Goal: Communication & Community: Contribute content

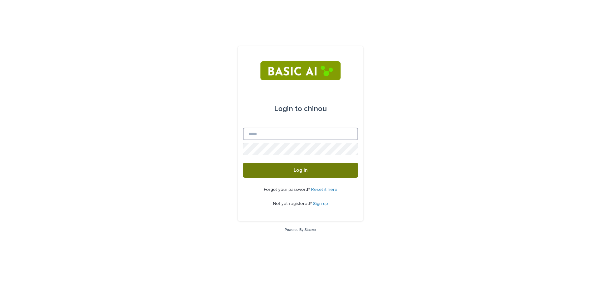
type input "**********"
click at [329, 171] on button "Log in" at bounding box center [300, 170] width 115 height 15
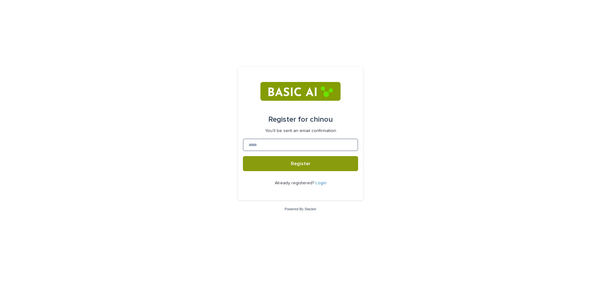
click at [333, 149] on input at bounding box center [300, 145] width 115 height 13
type input "**********"
click at [243, 156] on button "Register" at bounding box center [300, 163] width 115 height 15
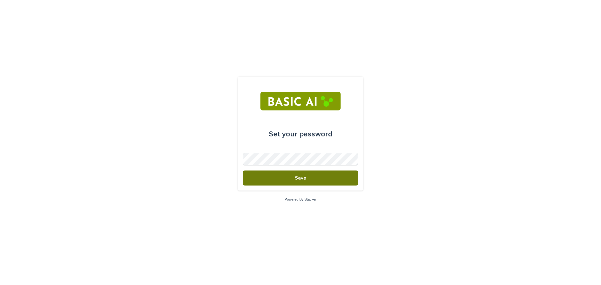
click at [297, 179] on span "Save" at bounding box center [300, 177] width 11 height 5
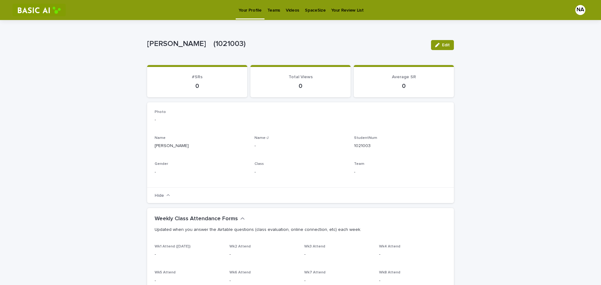
click at [276, 13] on p "Teams" at bounding box center [273, 6] width 13 height 13
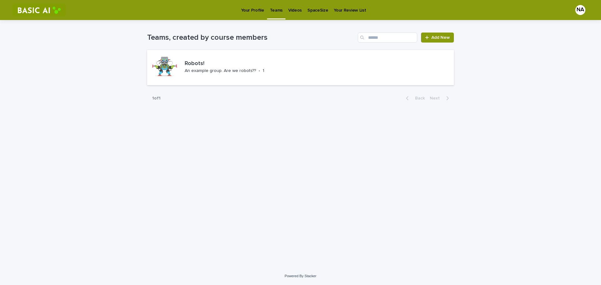
click at [295, 14] on link "Videos" at bounding box center [294, 9] width 19 height 19
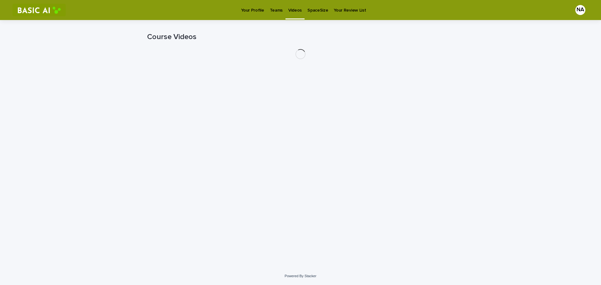
click at [274, 12] on p "Teams" at bounding box center [276, 6] width 13 height 13
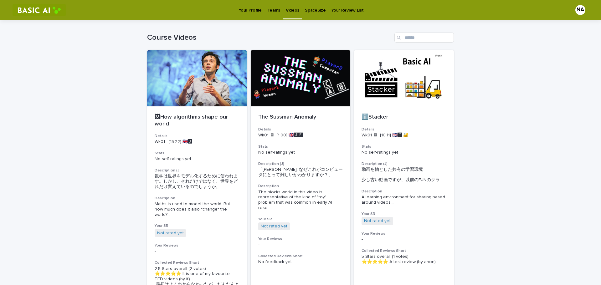
click at [266, 16] on link "Teams" at bounding box center [273, 9] width 18 height 19
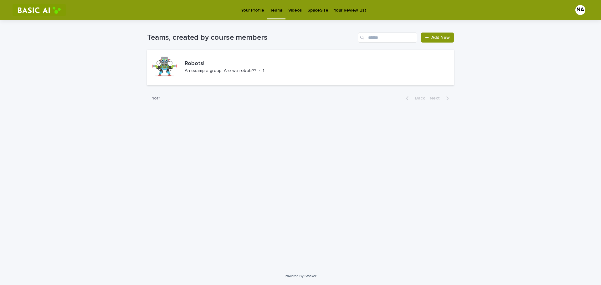
click at [299, 11] on div "Videos" at bounding box center [294, 6] width 19 height 13
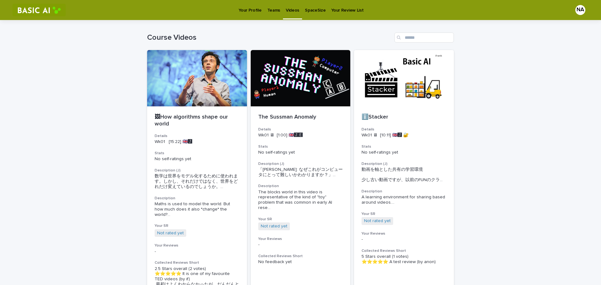
click at [315, 16] on link "SpaceSize" at bounding box center [315, 9] width 26 height 19
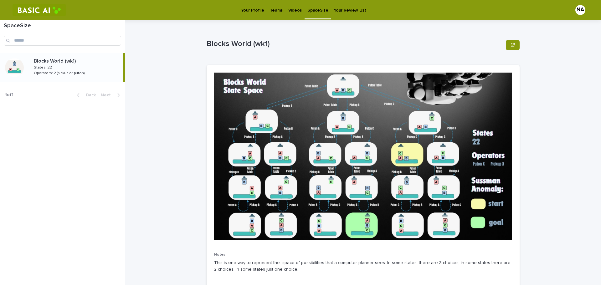
click at [349, 13] on link "Your Review List" at bounding box center [350, 9] width 38 height 19
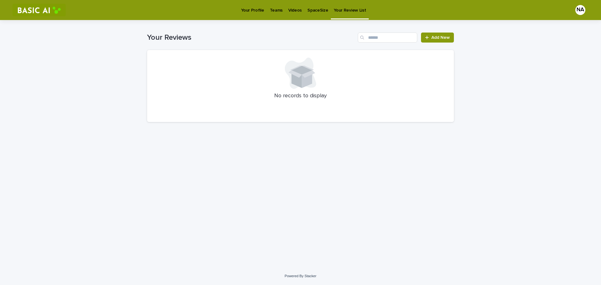
click at [254, 11] on p "Your Profile" at bounding box center [252, 6] width 23 height 13
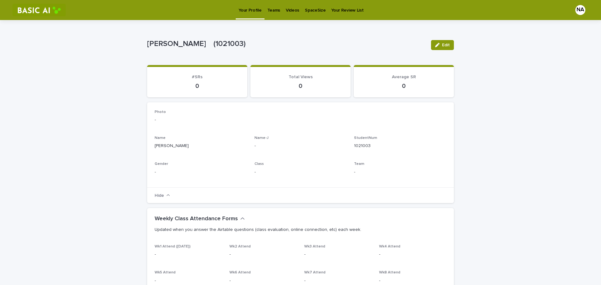
click at [274, 13] on p "Teams" at bounding box center [273, 6] width 13 height 13
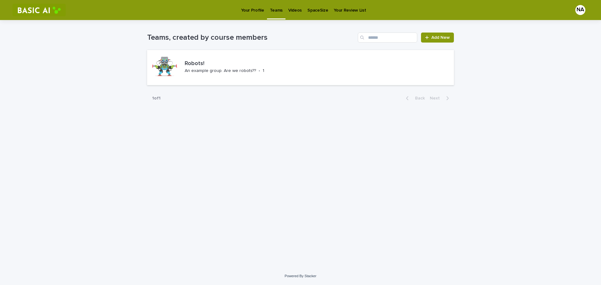
click at [295, 13] on p "Videos" at bounding box center [294, 6] width 13 height 13
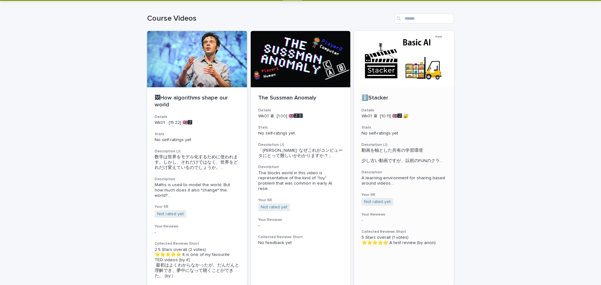
scroll to position [21, 0]
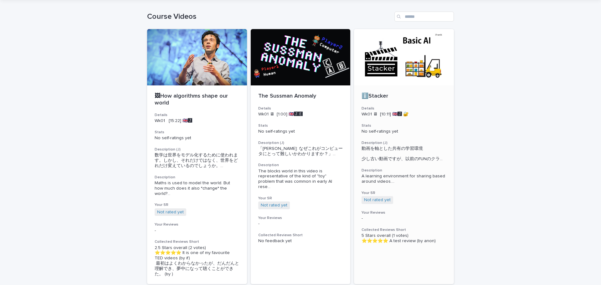
click at [403, 74] on div at bounding box center [404, 57] width 100 height 56
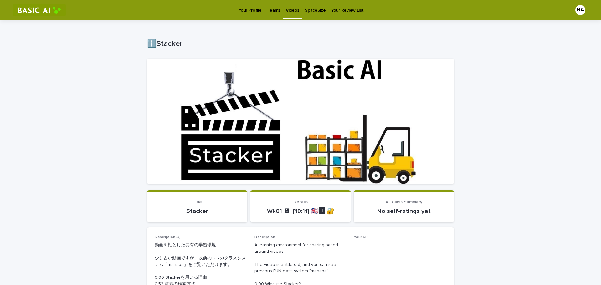
click at [303, 141] on div at bounding box center [300, 121] width 307 height 125
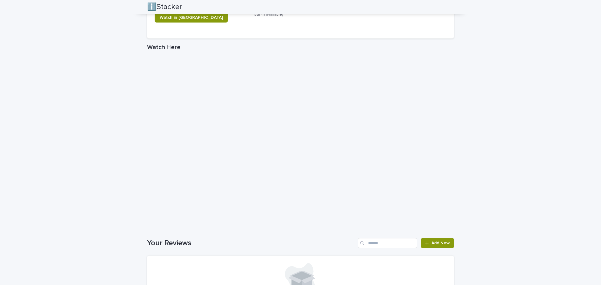
scroll to position [423, 0]
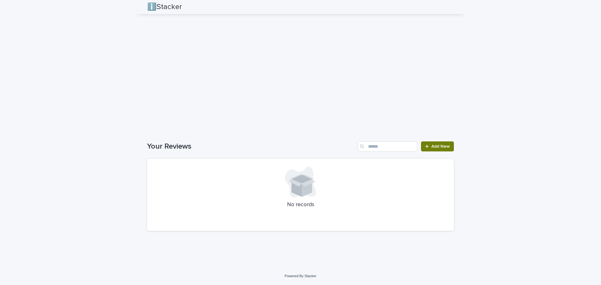
click at [431, 147] on span "Add New" at bounding box center [440, 146] width 18 height 4
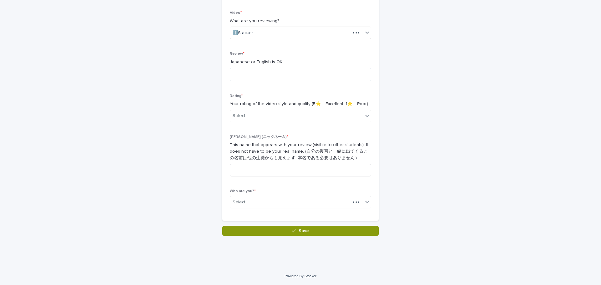
scroll to position [102, 0]
click at [286, 82] on div "Review * Japanese or English is OK." at bounding box center [300, 69] width 141 height 34
click at [285, 78] on textarea at bounding box center [300, 74] width 141 height 13
type textarea "**********"
click at [290, 113] on div "Select..." at bounding box center [296, 116] width 133 height 10
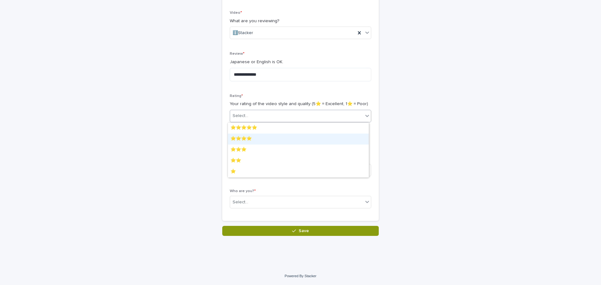
click at [285, 136] on div "⭐️⭐️⭐️⭐️" at bounding box center [298, 139] width 141 height 11
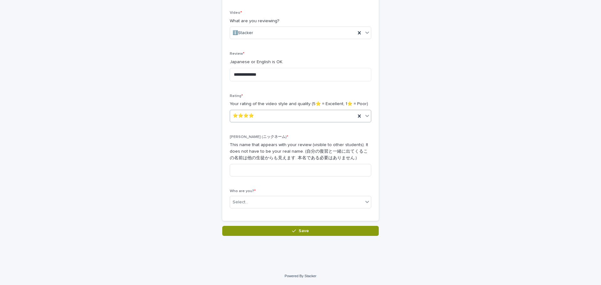
click at [286, 118] on div "⭐️⭐️⭐️⭐️" at bounding box center [292, 116] width 125 height 10
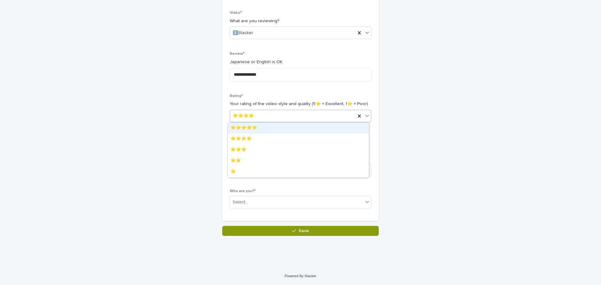
click at [280, 128] on div "⭐️⭐️⭐️⭐️⭐️" at bounding box center [298, 128] width 141 height 11
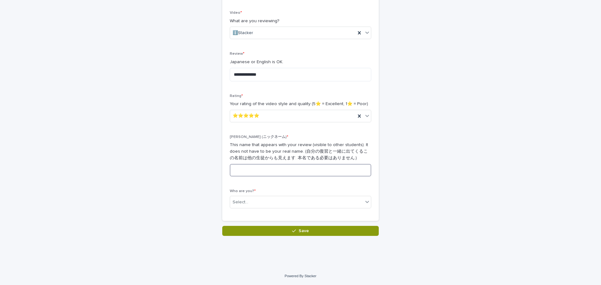
click at [287, 175] on input at bounding box center [300, 170] width 141 height 13
type input "****"
click at [273, 203] on div "Select..." at bounding box center [296, 202] width 133 height 10
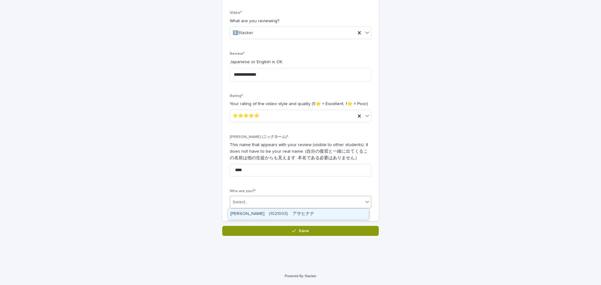
click at [269, 217] on div "[PERSON_NAME]　(1021003)　[PERSON_NAME]" at bounding box center [298, 214] width 141 height 11
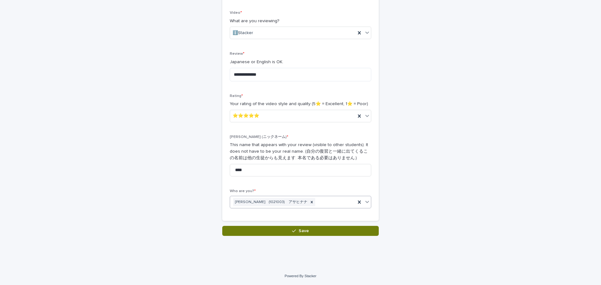
click at [287, 232] on button "Save" at bounding box center [300, 231] width 156 height 10
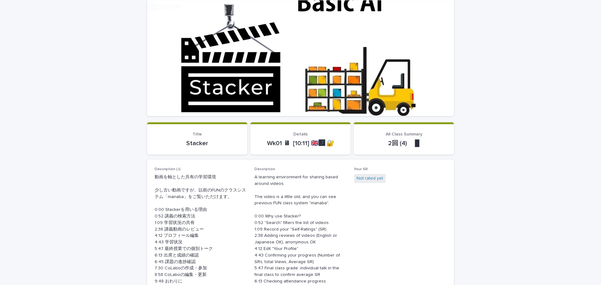
scroll to position [84, 0]
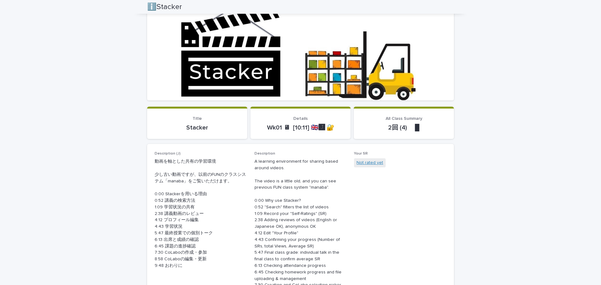
click at [376, 163] on link "Not rated yet" at bounding box center [369, 163] width 27 height 7
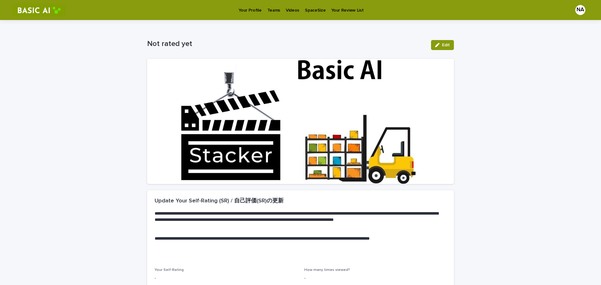
click at [446, 50] on div "Edit" at bounding box center [440, 45] width 25 height 25
click at [446, 49] on button "Edit" at bounding box center [442, 45] width 23 height 10
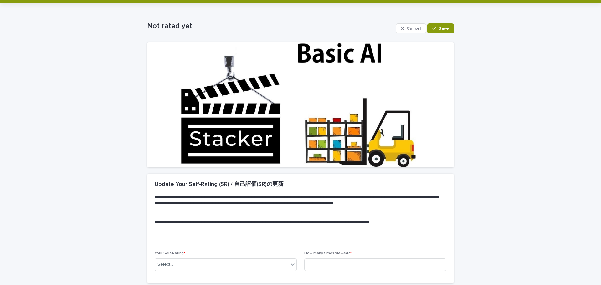
scroll to position [69, 0]
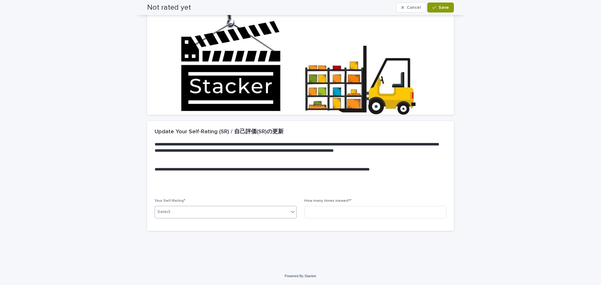
click at [257, 209] on div "Select..." at bounding box center [222, 212] width 134 height 10
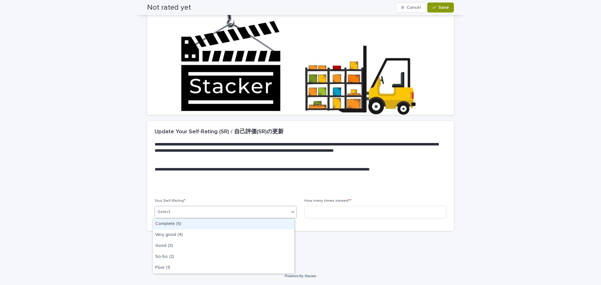
click at [245, 223] on div "Complete (5)" at bounding box center [223, 224] width 141 height 11
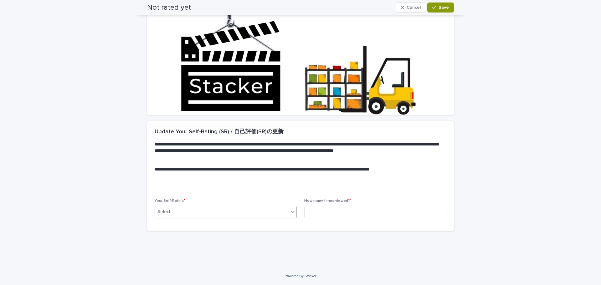
click at [353, 202] on p "How many times viewed? *" at bounding box center [375, 201] width 142 height 4
click at [353, 209] on input at bounding box center [375, 212] width 142 height 13
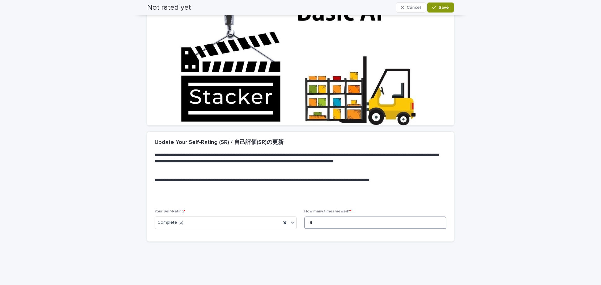
scroll to position [0, 0]
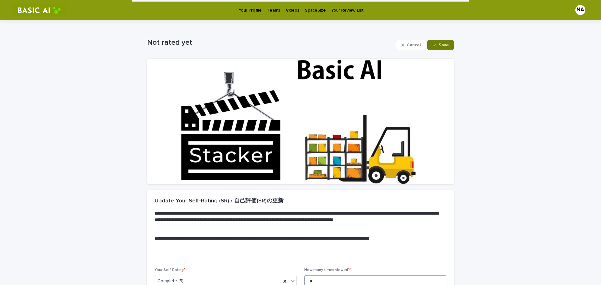
type input "*"
click at [442, 44] on span "Save" at bounding box center [443, 45] width 10 height 4
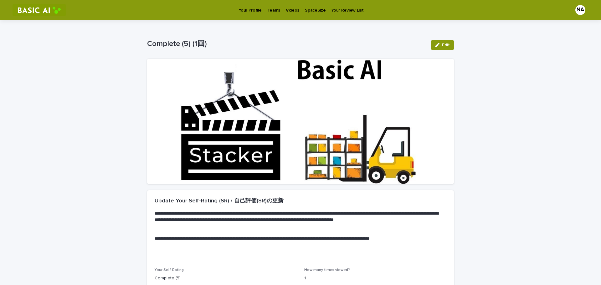
click at [290, 8] on p "Videos" at bounding box center [292, 6] width 13 height 13
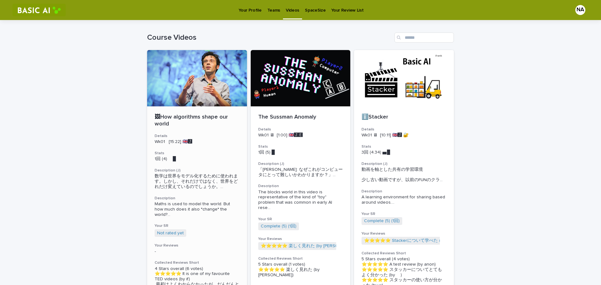
click at [186, 95] on div at bounding box center [197, 78] width 100 height 56
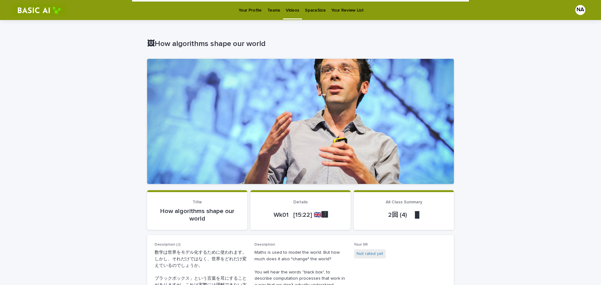
drag, startPoint x: 95, startPoint y: 109, endPoint x: 137, endPoint y: -60, distance: 174.6
click at [275, 8] on p "Teams" at bounding box center [273, 6] width 13 height 13
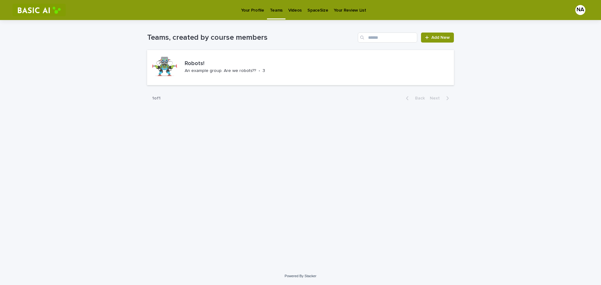
click at [298, 13] on p "Videos" at bounding box center [294, 6] width 13 height 13
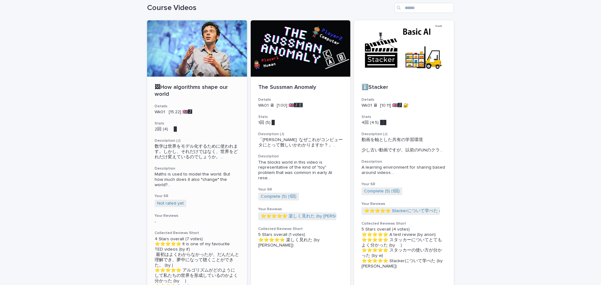
scroll to position [8, 0]
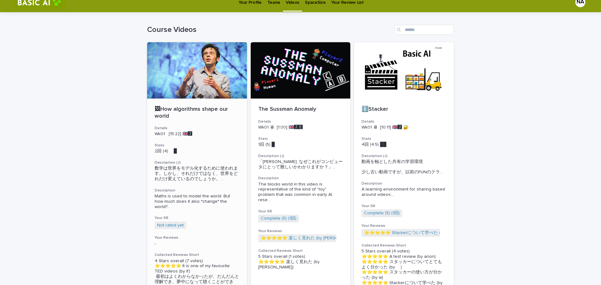
click at [207, 91] on div at bounding box center [197, 70] width 100 height 56
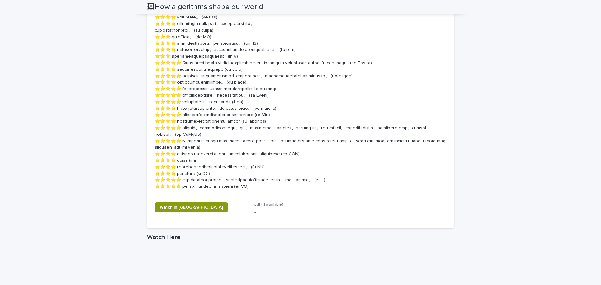
scroll to position [688, 0]
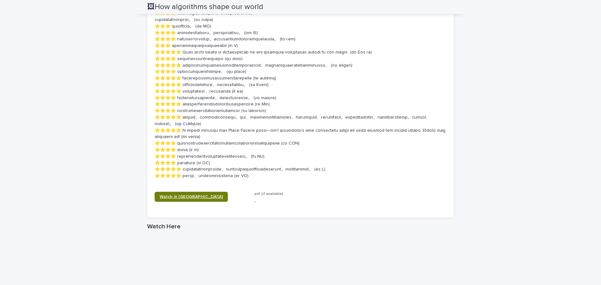
click at [195, 202] on link "Watch in New Tab" at bounding box center [191, 197] width 73 height 10
click at [187, 199] on span "Watch in New Tab" at bounding box center [191, 197] width 63 height 4
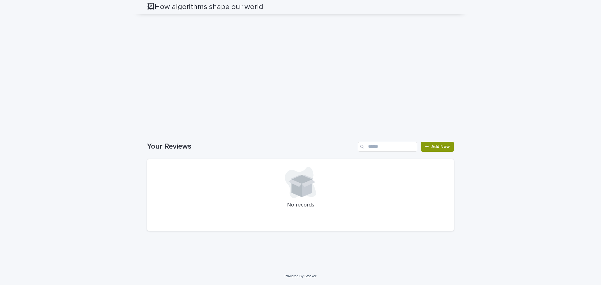
drag, startPoint x: 485, startPoint y: 190, endPoint x: 478, endPoint y: 274, distance: 84.5
click at [435, 145] on span "Add New" at bounding box center [440, 147] width 18 height 4
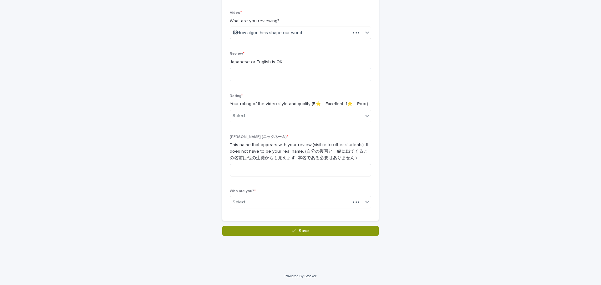
scroll to position [102, 0]
click at [284, 74] on textarea at bounding box center [300, 74] width 141 height 13
type textarea "*"
type textarea "*****"
click at [307, 112] on div "Select..." at bounding box center [296, 116] width 133 height 10
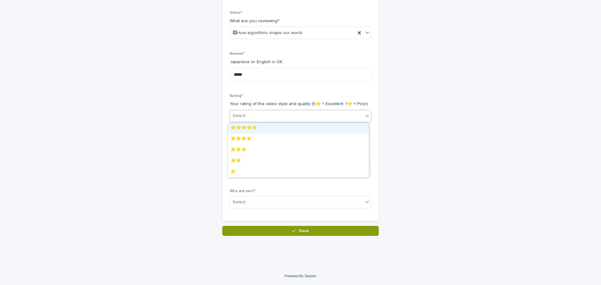
click at [304, 125] on div "⭐️⭐️⭐️⭐️⭐️" at bounding box center [298, 128] width 141 height 11
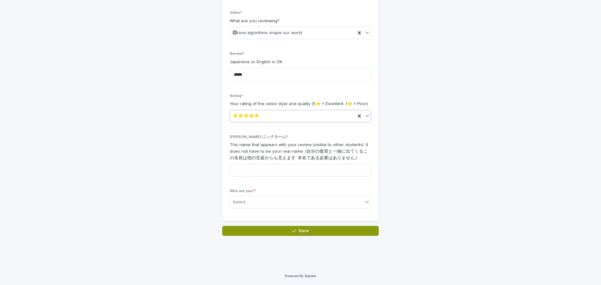
click at [305, 114] on div "⭐️⭐️⭐️⭐️⭐️" at bounding box center [292, 116] width 125 height 10
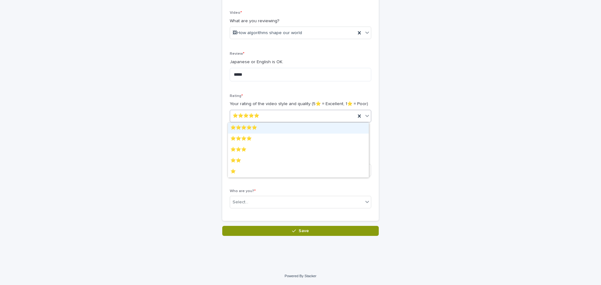
click at [306, 115] on div "⭐️⭐️⭐️⭐️⭐️" at bounding box center [292, 116] width 125 height 10
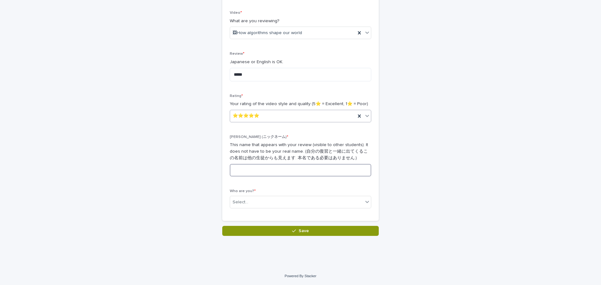
click at [276, 168] on input at bounding box center [300, 170] width 141 height 13
type input "****"
click at [301, 207] on div "Select..." at bounding box center [296, 202] width 133 height 10
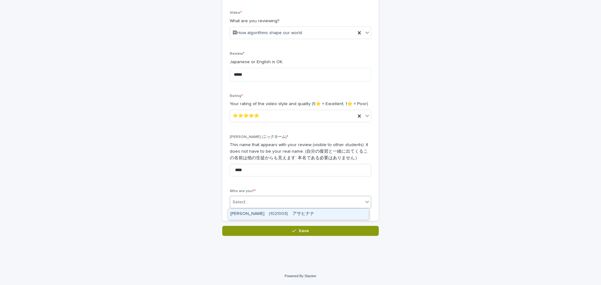
click at [295, 216] on div "[PERSON_NAME]　(1021003)　[PERSON_NAME]" at bounding box center [298, 214] width 141 height 11
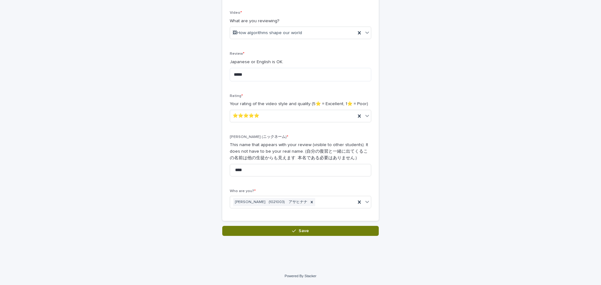
click at [292, 234] on button "Save" at bounding box center [300, 231] width 156 height 10
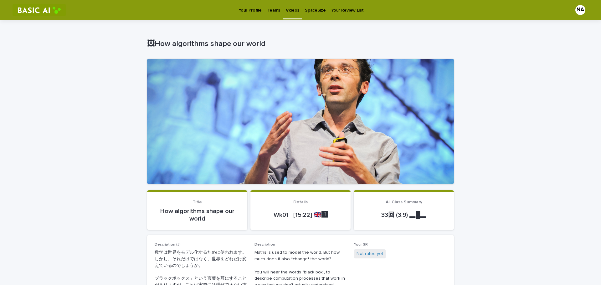
click at [381, 252] on span "Not rated yet" at bounding box center [370, 253] width 32 height 9
click at [377, 252] on link "Not rated yet" at bounding box center [369, 254] width 27 height 7
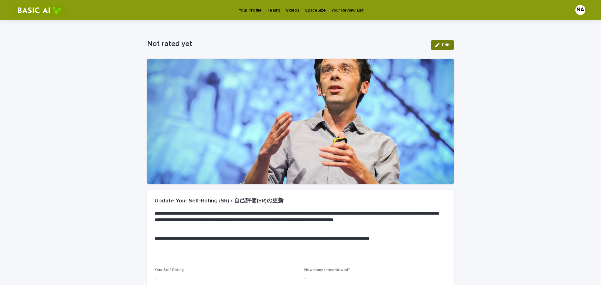
click at [440, 49] on button "Edit" at bounding box center [442, 45] width 23 height 10
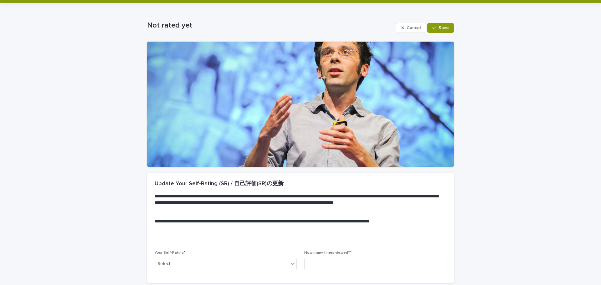
scroll to position [69, 0]
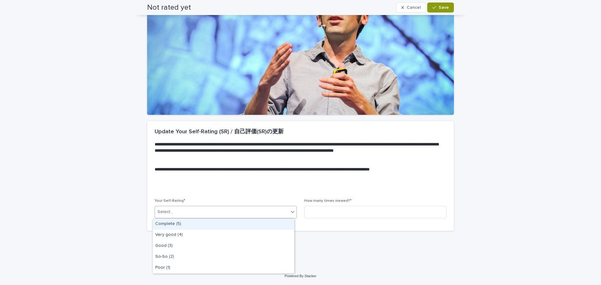
click at [206, 216] on div "Select..." at bounding box center [222, 212] width 134 height 10
click at [198, 226] on div "Complete (5)" at bounding box center [223, 224] width 141 height 11
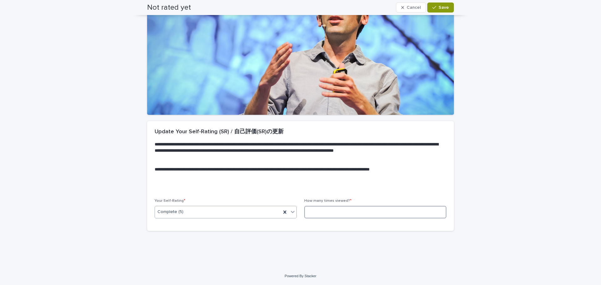
click at [346, 216] on input at bounding box center [375, 212] width 142 height 13
type input "*"
click at [435, 6] on div "button" at bounding box center [435, 7] width 6 height 4
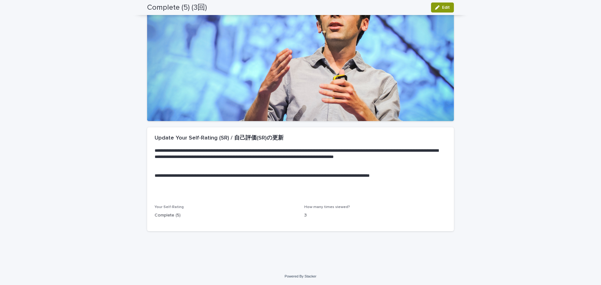
scroll to position [63, 0]
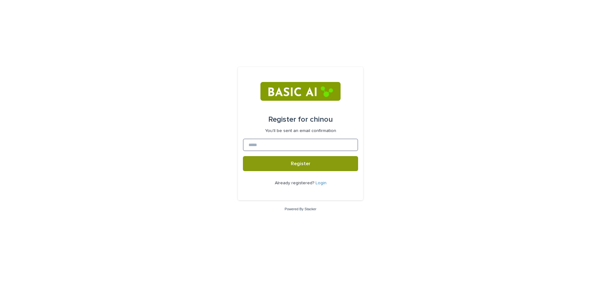
click at [329, 143] on input at bounding box center [300, 145] width 115 height 13
type input "**********"
click at [243, 156] on button "Register" at bounding box center [300, 163] width 115 height 15
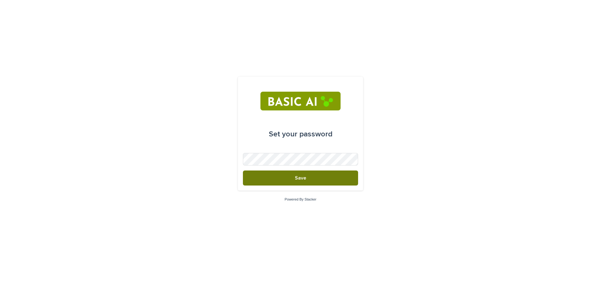
click at [277, 181] on button "Save" at bounding box center [300, 177] width 115 height 15
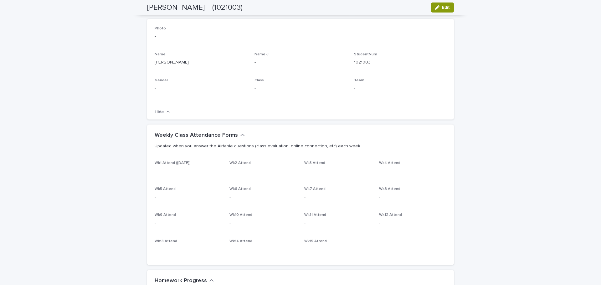
click at [155, 114] on button "Hide" at bounding box center [162, 111] width 15 height 5
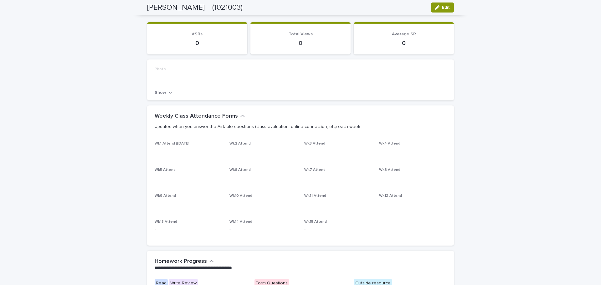
scroll to position [41, 0]
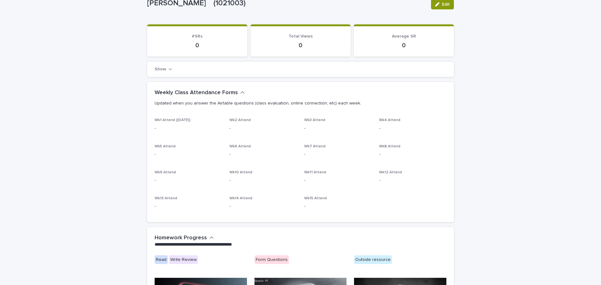
click at [155, 73] on div "Show" at bounding box center [300, 69] width 307 height 16
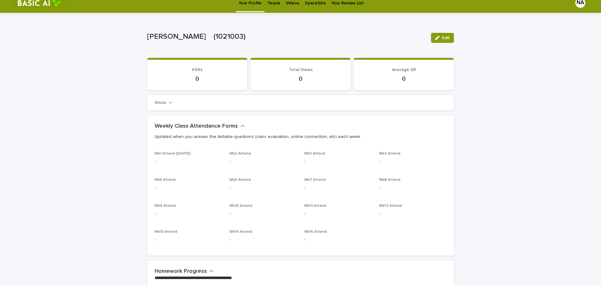
scroll to position [0, 0]
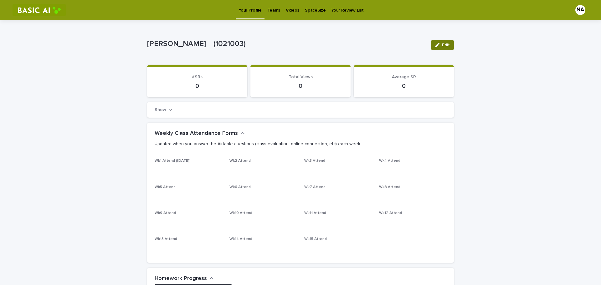
click at [442, 46] on span "Edit" at bounding box center [446, 45] width 8 height 4
click at [436, 44] on div "button" at bounding box center [435, 45] width 6 height 4
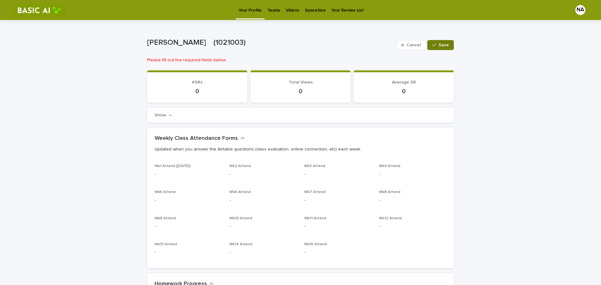
click at [168, 111] on div "Show" at bounding box center [300, 115] width 307 height 16
click at [164, 115] on button "Show" at bounding box center [164, 115] width 18 height 5
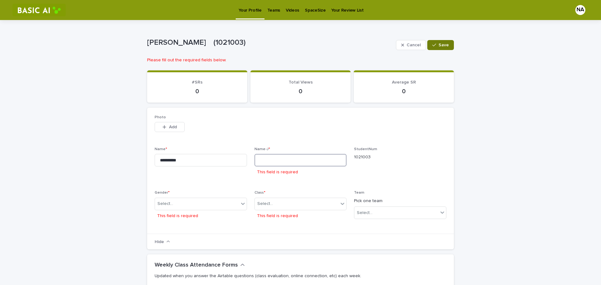
click at [339, 165] on input at bounding box center [300, 160] width 92 height 13
click at [232, 205] on div "Select..." at bounding box center [197, 204] width 84 height 10
click at [202, 227] on div "F" at bounding box center [199, 226] width 92 height 11
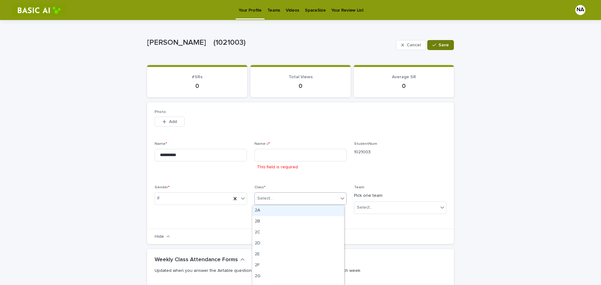
click at [282, 197] on div "Select..." at bounding box center [297, 198] width 84 height 10
drag, startPoint x: 280, startPoint y: 275, endPoint x: 279, endPoint y: 281, distance: 5.7
click at [279, 281] on div "Other" at bounding box center [298, 279] width 92 height 11
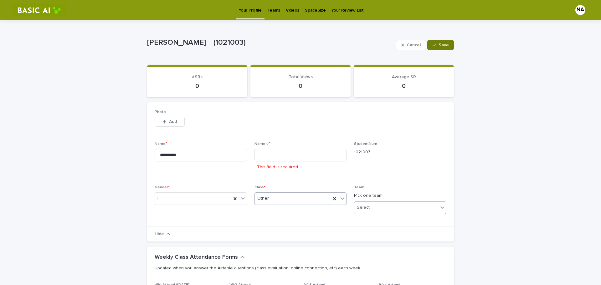
click at [385, 213] on div "Select..." at bounding box center [400, 207] width 92 height 13
click at [385, 210] on div "Select..." at bounding box center [396, 207] width 84 height 10
click at [412, 188] on p "Team" at bounding box center [400, 187] width 92 height 4
click at [280, 159] on input at bounding box center [300, 155] width 92 height 13
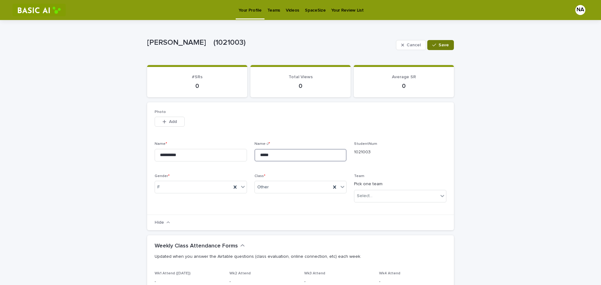
type input "*****"
click at [432, 43] on icon "button" at bounding box center [434, 45] width 4 height 4
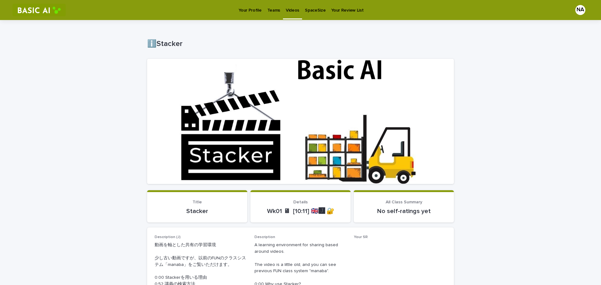
click at [302, 18] on link "SpaceSize" at bounding box center [315, 9] width 26 height 19
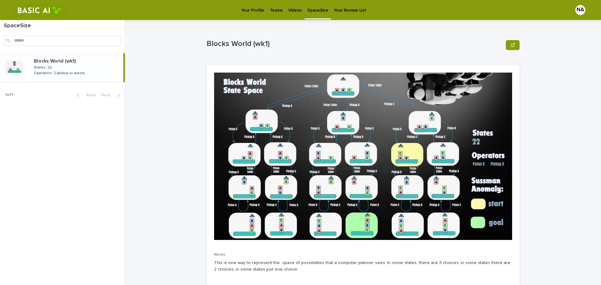
click at [292, 8] on p "Videos" at bounding box center [294, 6] width 13 height 13
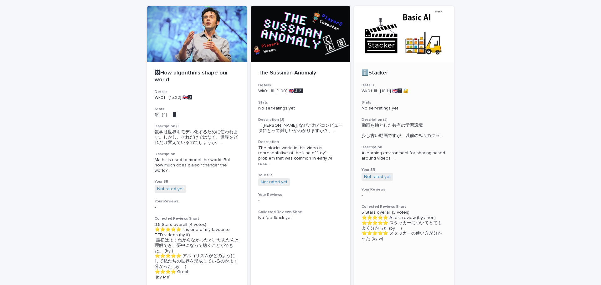
scroll to position [63, 0]
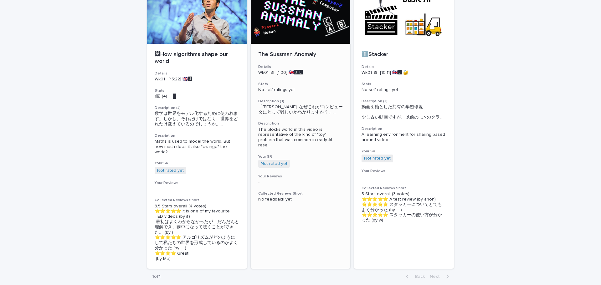
click at [284, 25] on div at bounding box center [301, 15] width 100 height 56
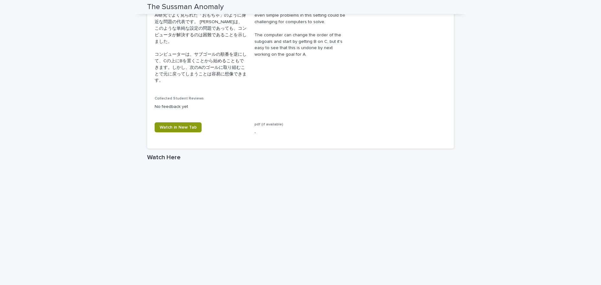
scroll to position [344, 0]
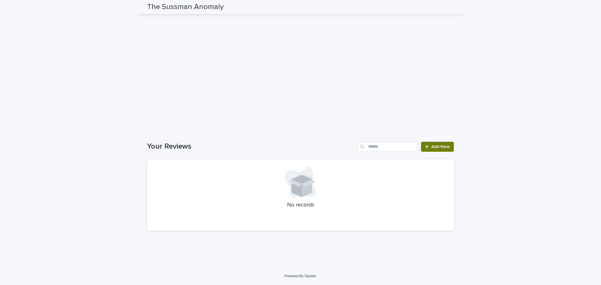
click at [438, 150] on link "Add New" at bounding box center [437, 147] width 33 height 10
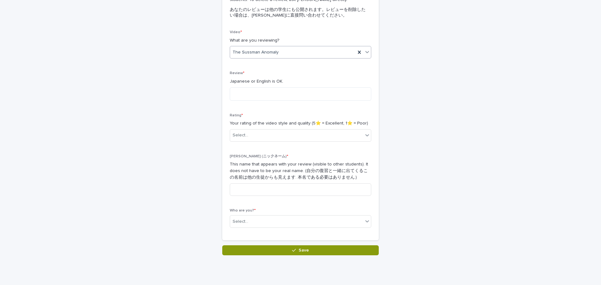
scroll to position [19, 0]
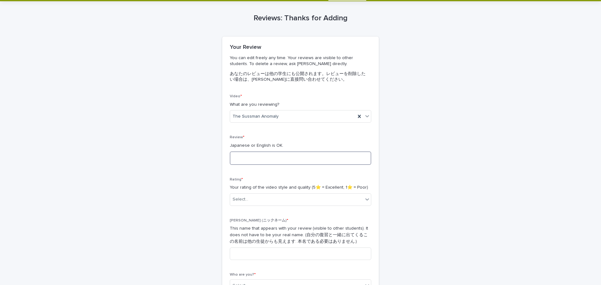
click at [314, 161] on textarea at bounding box center [300, 157] width 141 height 13
type textarea "*"
drag, startPoint x: 323, startPoint y: 161, endPoint x: 202, endPoint y: 163, distance: 120.5
click at [202, 163] on div "**********" at bounding box center [300, 160] width 307 height 318
click at [309, 163] on textarea "**********" at bounding box center [300, 157] width 141 height 13
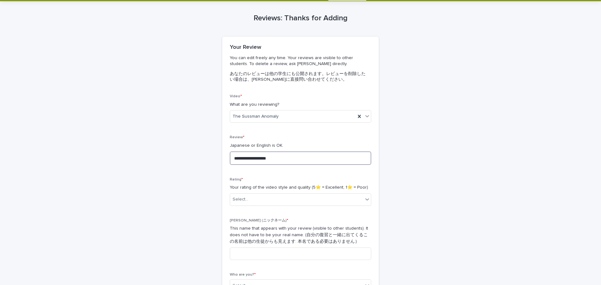
drag, startPoint x: 332, startPoint y: 160, endPoint x: 259, endPoint y: 160, distance: 72.9
click at [259, 160] on textarea "**********" at bounding box center [300, 157] width 141 height 13
type textarea "*"
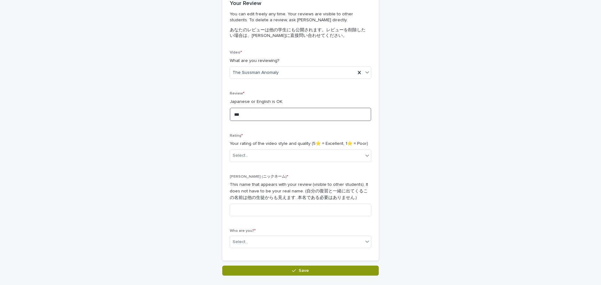
scroll to position [81, 0]
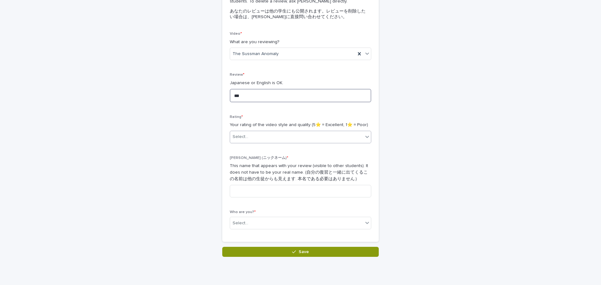
type textarea "***"
click at [356, 136] on div "Select..." at bounding box center [296, 137] width 133 height 10
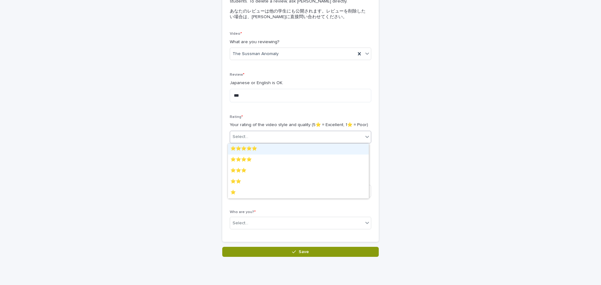
click at [292, 147] on div "⭐️⭐️⭐️⭐️⭐️" at bounding box center [298, 149] width 141 height 11
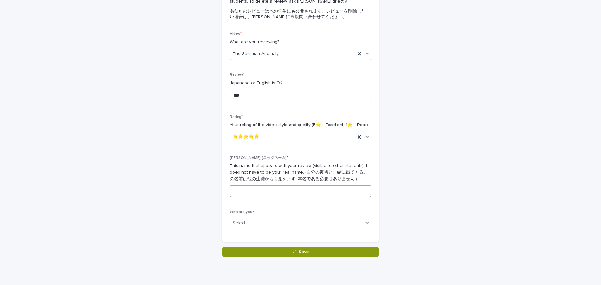
click at [266, 195] on input at bounding box center [300, 191] width 141 height 13
type input "*"
type input "****"
click at [359, 225] on div "Select..." at bounding box center [296, 223] width 133 height 10
click at [354, 235] on div "[PERSON_NAME]　(1021003)　[PERSON_NAME]" at bounding box center [298, 235] width 141 height 11
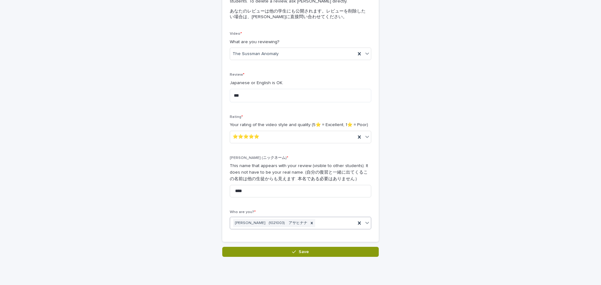
scroll to position [0, 0]
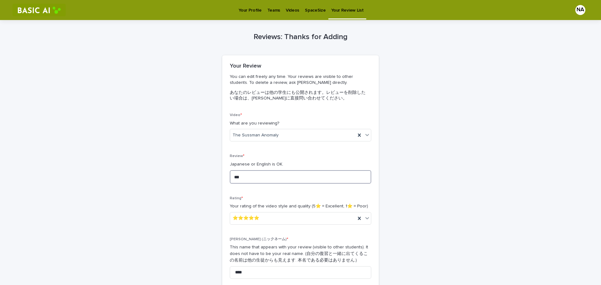
drag, startPoint x: 258, startPoint y: 179, endPoint x: 179, endPoint y: 179, distance: 79.1
click at [175, 179] on div "Reviews: Thanks for Adding Loading... Saving… Loading... Saving… Loading... Sav…" at bounding box center [300, 179] width 307 height 318
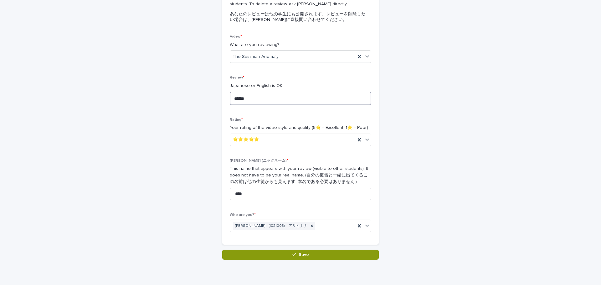
scroll to position [102, 0]
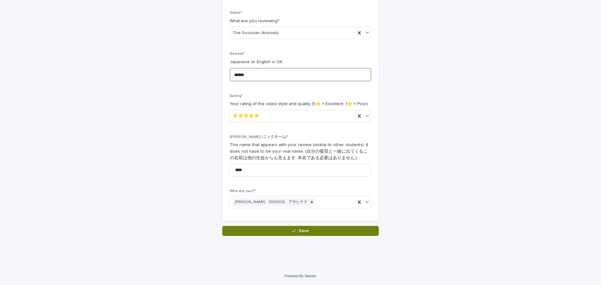
type textarea "******"
click at [330, 236] on button "Save" at bounding box center [300, 231] width 156 height 10
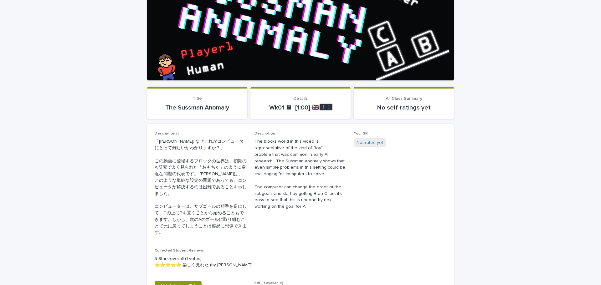
scroll to position [104, 0]
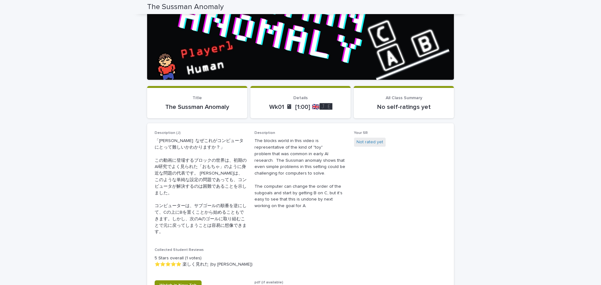
click at [372, 147] on div "Not rated yet" at bounding box center [400, 143] width 92 height 10
click at [370, 143] on link "Not rated yet" at bounding box center [369, 142] width 27 height 7
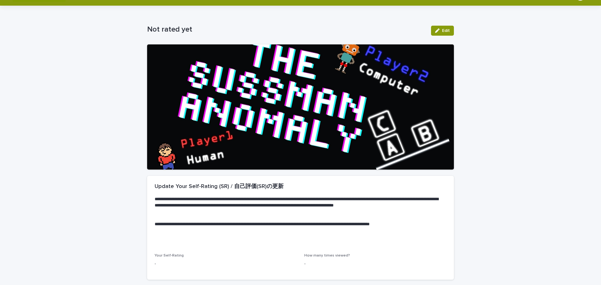
scroll to position [63, 0]
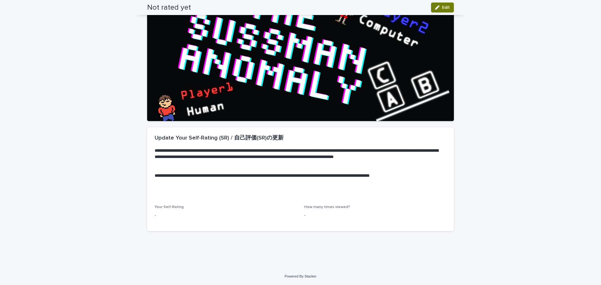
click at [446, 7] on span "Edit" at bounding box center [446, 7] width 8 height 4
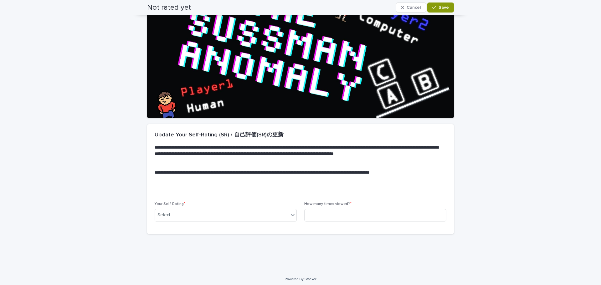
click at [267, 222] on div "Your Self-Rating * Select..." at bounding box center [226, 214] width 142 height 24
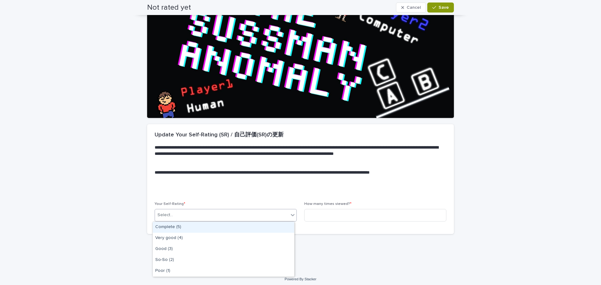
click at [263, 218] on div "Select..." at bounding box center [222, 215] width 134 height 10
click at [256, 231] on div "Complete (5)" at bounding box center [223, 227] width 141 height 11
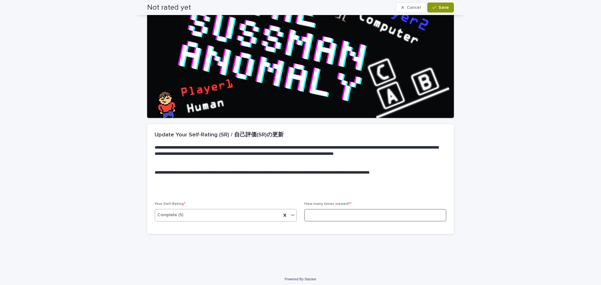
click at [364, 219] on input at bounding box center [375, 215] width 142 height 13
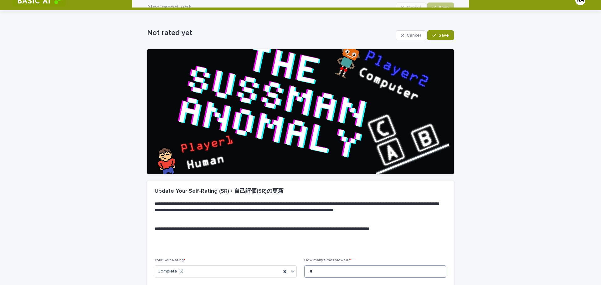
scroll to position [0, 0]
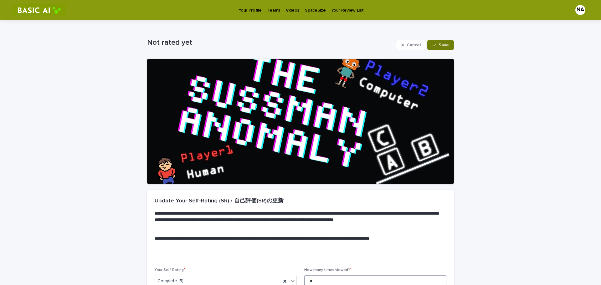
type input "*"
click at [445, 45] on span "Save" at bounding box center [443, 45] width 10 height 4
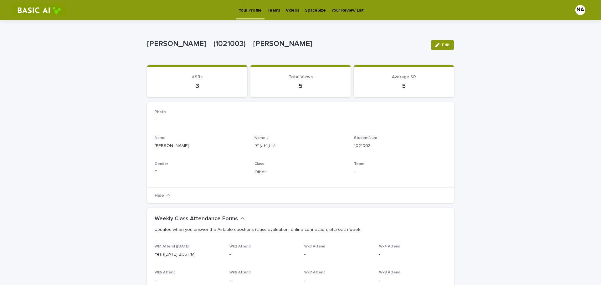
click at [272, 13] on link "Teams" at bounding box center [273, 9] width 18 height 19
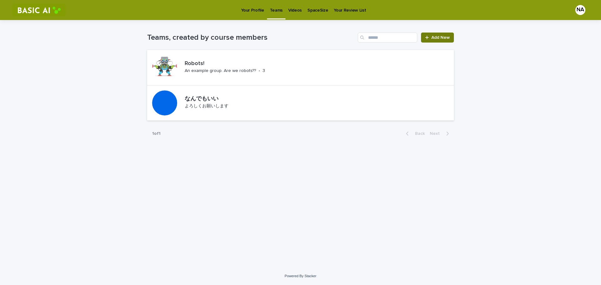
click at [433, 36] on span "Add New" at bounding box center [440, 37] width 18 height 4
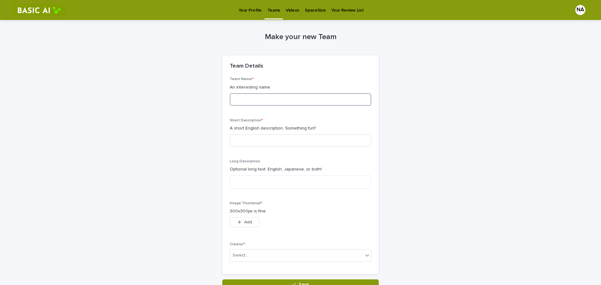
click at [337, 102] on input at bounding box center [300, 99] width 141 height 13
type input "**********"
click at [348, 142] on input at bounding box center [300, 140] width 141 height 13
type input "**********"
drag, startPoint x: 232, startPoint y: 120, endPoint x: 265, endPoint y: 123, distance: 33.6
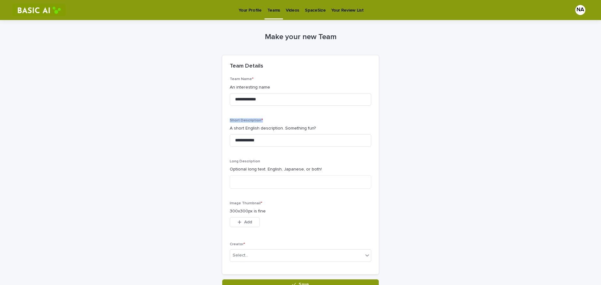
click at [265, 123] on div "**********" at bounding box center [300, 175] width 156 height 197
click at [261, 123] on div at bounding box center [261, 123] width 0 height 0
click at [357, 142] on input "**********" at bounding box center [300, 140] width 141 height 13
click at [418, 158] on div "**********" at bounding box center [300, 154] width 307 height 269
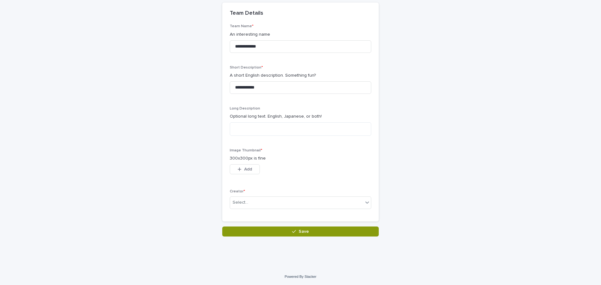
scroll to position [53, 0]
drag, startPoint x: 228, startPoint y: 108, endPoint x: 327, endPoint y: 117, distance: 99.6
click at [327, 117] on div "Long Description Optional long text. English, Japanese, or both!" at bounding box center [300, 123] width 141 height 34
click at [323, 119] on div at bounding box center [323, 119] width 0 height 0
click at [416, 158] on div "**********" at bounding box center [300, 101] width 307 height 269
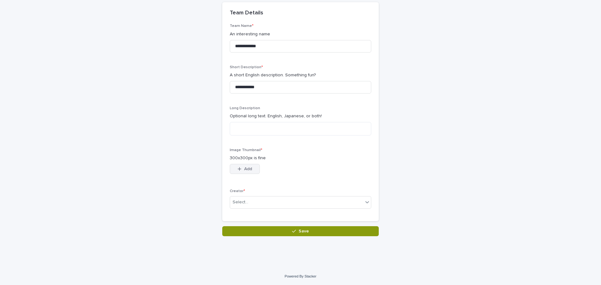
click at [248, 173] on button "Add" at bounding box center [245, 169] width 30 height 10
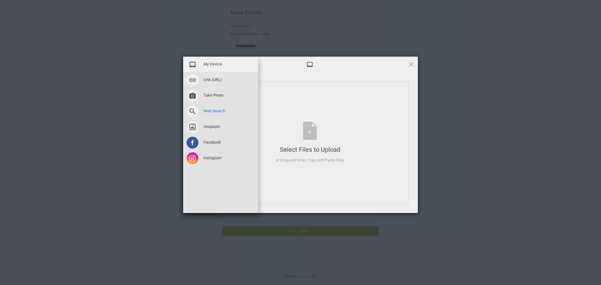
click at [248, 117] on div "Web Search" at bounding box center [220, 112] width 75 height 16
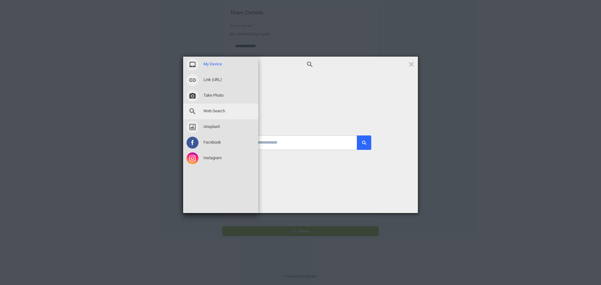
click at [224, 64] on div "My Device" at bounding box center [220, 65] width 75 height 16
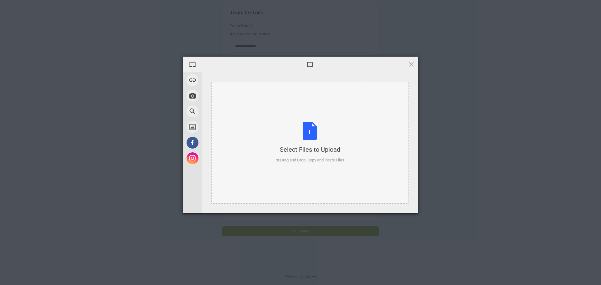
click at [314, 138] on div "Select Files to Upload or Drag and Drop, Copy and Paste Files" at bounding box center [310, 143] width 69 height 42
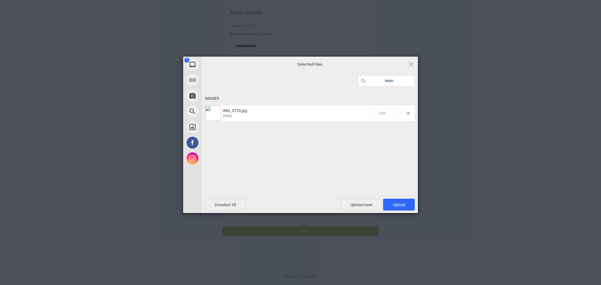
click at [388, 114] on span "Edit" at bounding box center [382, 113] width 28 height 11
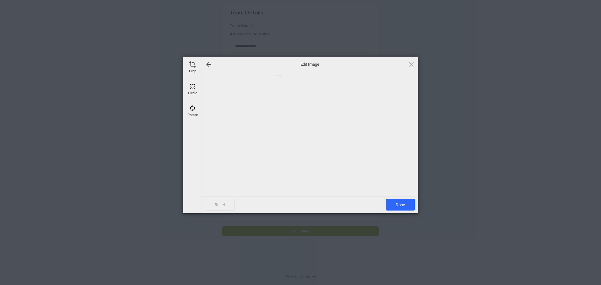
click at [191, 64] on span at bounding box center [192, 64] width 7 height 7
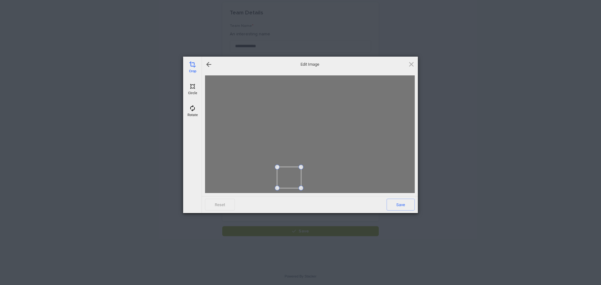
click at [301, 169] on span at bounding box center [300, 167] width 5 height 5
click at [314, 156] on div at bounding box center [310, 134] width 210 height 118
click at [305, 109] on span at bounding box center [305, 112] width 24 height 21
click at [261, 85] on span at bounding box center [258, 83] width 5 height 5
click at [338, 156] on span at bounding box center [338, 154] width 5 height 5
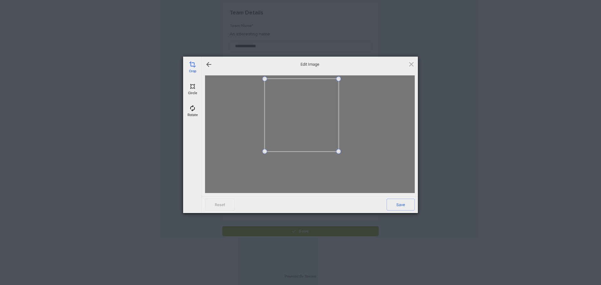
click at [319, 131] on span at bounding box center [302, 115] width 74 height 73
click at [404, 205] on span "Save" at bounding box center [400, 205] width 28 height 12
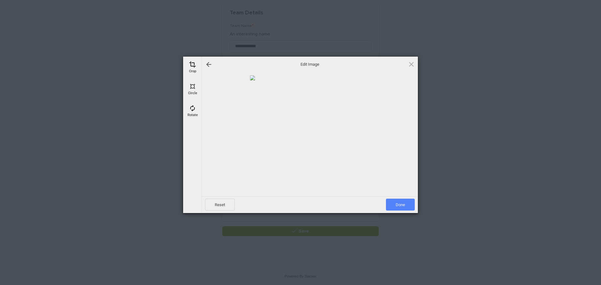
click at [403, 207] on span "Done" at bounding box center [400, 205] width 29 height 12
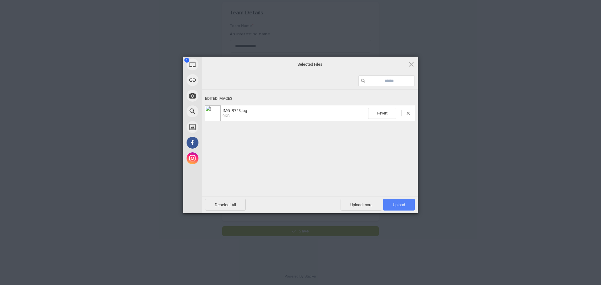
click at [401, 205] on span "Upload 1" at bounding box center [399, 204] width 12 height 5
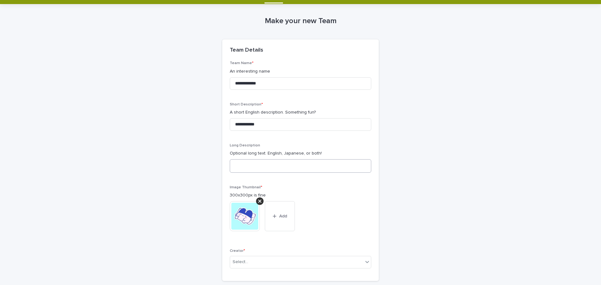
scroll to position [76, 0]
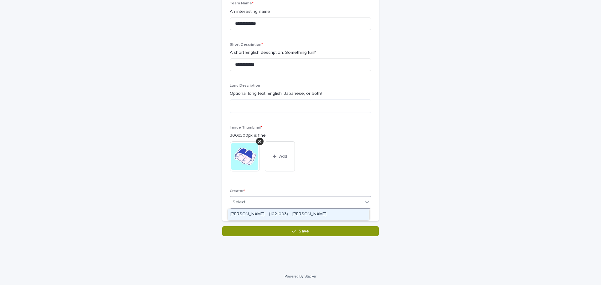
click at [302, 203] on div "Select..." at bounding box center [296, 202] width 133 height 10
click at [299, 216] on div "[PERSON_NAME]　(1021003)　[PERSON_NAME]" at bounding box center [298, 214] width 141 height 11
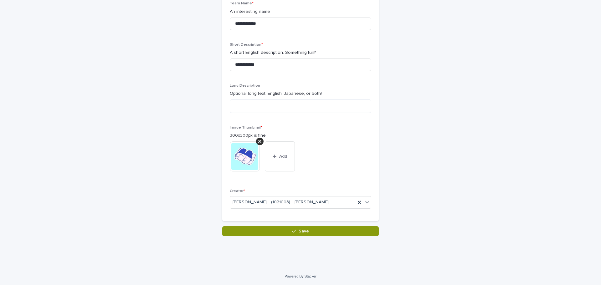
drag, startPoint x: 528, startPoint y: 178, endPoint x: 521, endPoint y: 180, distance: 7.4
click at [528, 178] on div "**********" at bounding box center [300, 105] width 601 height 323
click at [341, 231] on button "Save" at bounding box center [300, 231] width 156 height 10
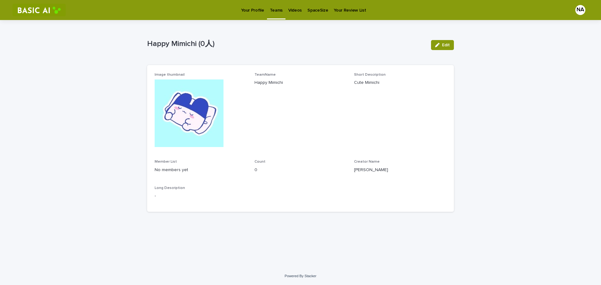
click at [276, 9] on p "Teams" at bounding box center [276, 6] width 13 height 13
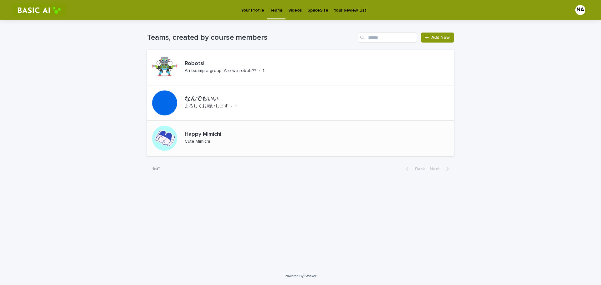
click at [264, 143] on div "Happy Mimichi Cute Mimichi" at bounding box center [300, 138] width 307 height 35
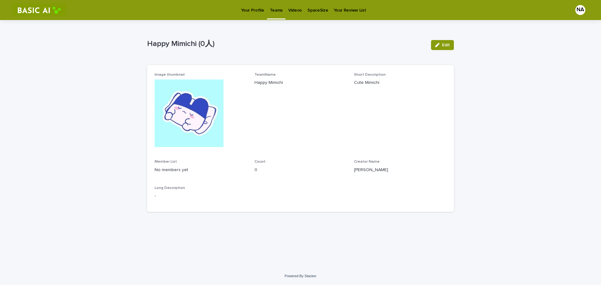
click at [275, 9] on p "Teams" at bounding box center [276, 6] width 13 height 13
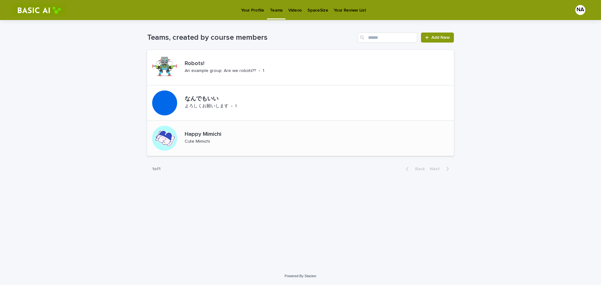
click at [169, 138] on div at bounding box center [164, 138] width 25 height 25
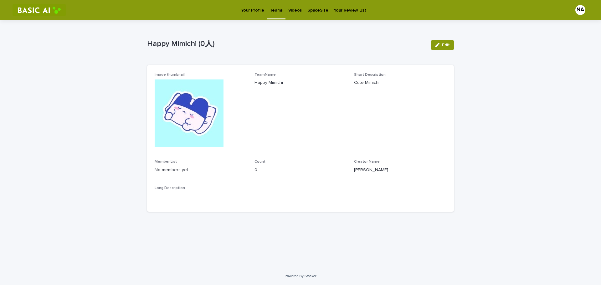
click at [175, 113] on img at bounding box center [189, 113] width 69 height 68
